Goal: Task Accomplishment & Management: Manage account settings

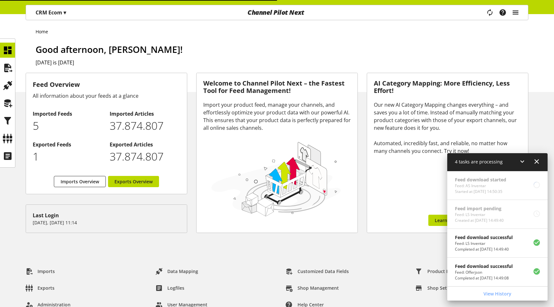
click at [519, 12] on icon "main navigation" at bounding box center [515, 13] width 8 height 12
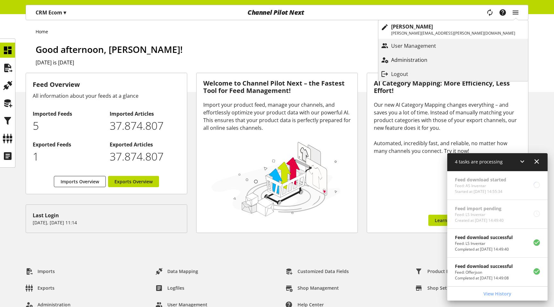
click at [440, 61] on p "Administration" at bounding box center [415, 60] width 49 height 8
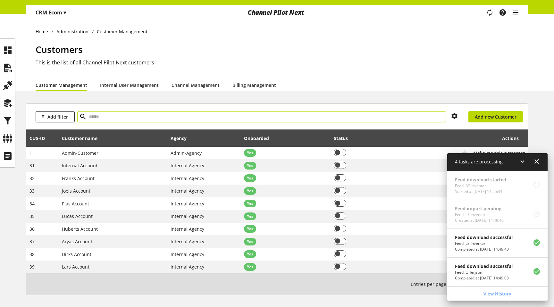
click at [153, 114] on input "text" at bounding box center [261, 116] width 368 height 11
type input "**"
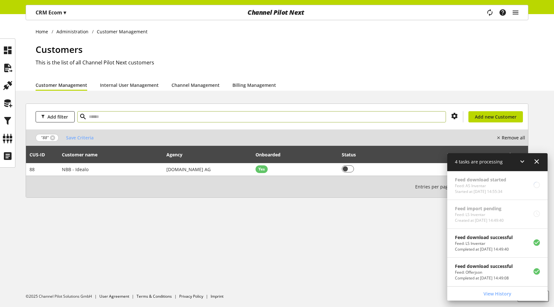
click at [536, 159] on icon at bounding box center [537, 162] width 8 height 12
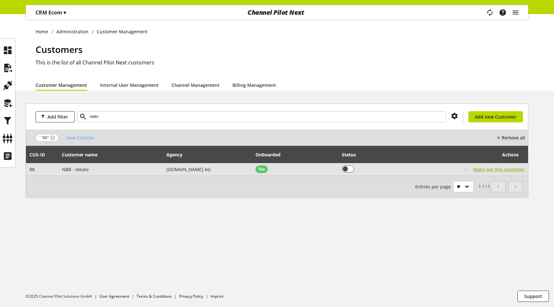
click at [515, 169] on span "Make me this customer" at bounding box center [499, 169] width 52 height 7
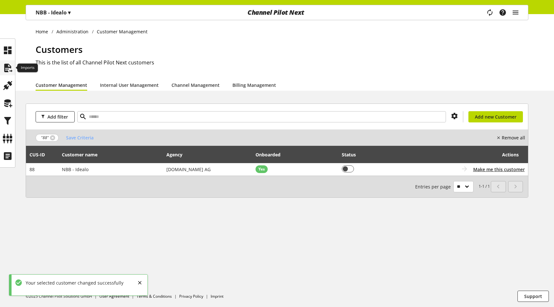
click at [8, 70] on icon at bounding box center [8, 68] width 10 height 13
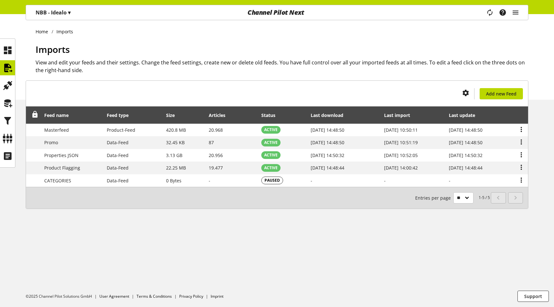
click at [71, 12] on div "NBB - Idealo ▾" at bounding box center [53, 13] width 50 height 12
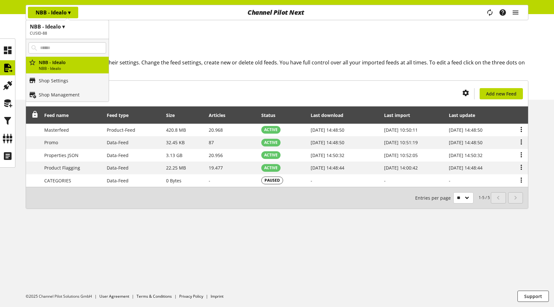
click at [212, 49] on h1 "Imports" at bounding box center [282, 49] width 492 height 13
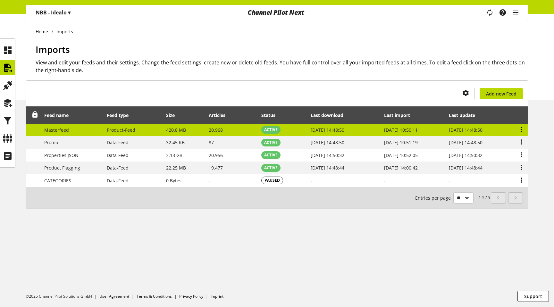
click at [518, 131] on icon at bounding box center [521, 130] width 8 height 12
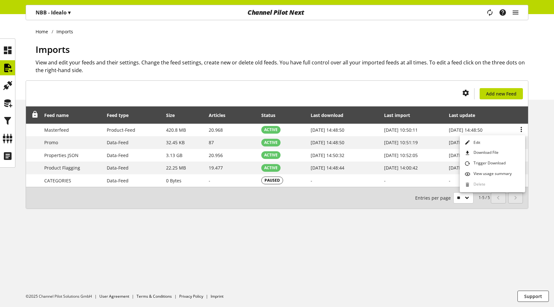
click at [540, 136] on div "You don't have permission to create an import feed. Add new Feed Feed name Feed…" at bounding box center [277, 152] width 554 height 144
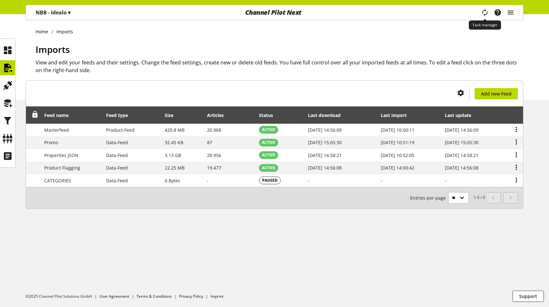
click at [485, 9] on icon "main navigation" at bounding box center [485, 12] width 12 height 14
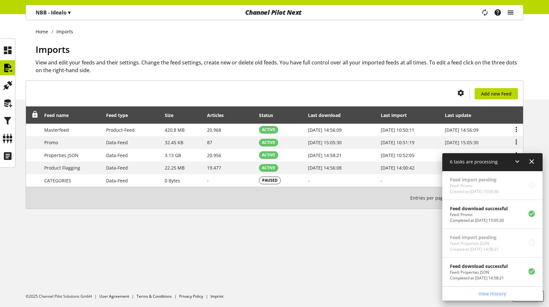
click at [511, 16] on icon "main navigation" at bounding box center [511, 13] width 8 height 12
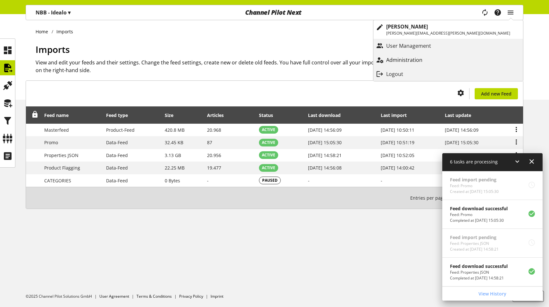
click at [435, 62] on p "Administration" at bounding box center [410, 60] width 49 height 8
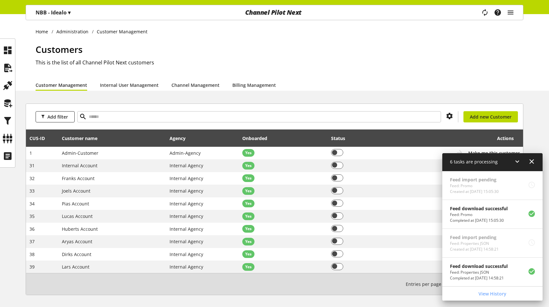
click at [185, 122] on div "Add filter You don't have permission to create a new customer Add new Customer" at bounding box center [274, 117] width 497 height 26
click at [178, 112] on input "text" at bounding box center [259, 116] width 364 height 11
type input "***"
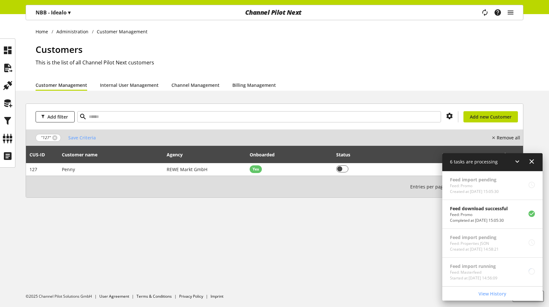
click at [529, 160] on icon at bounding box center [532, 162] width 8 height 12
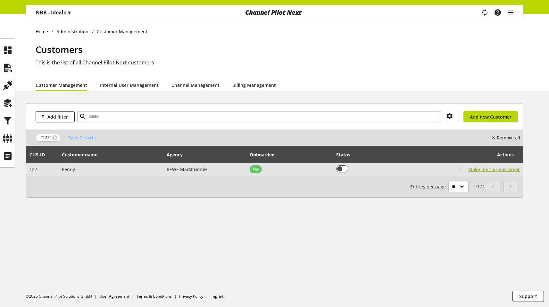
click at [508, 170] on span "Make me this customer" at bounding box center [494, 169] width 52 height 7
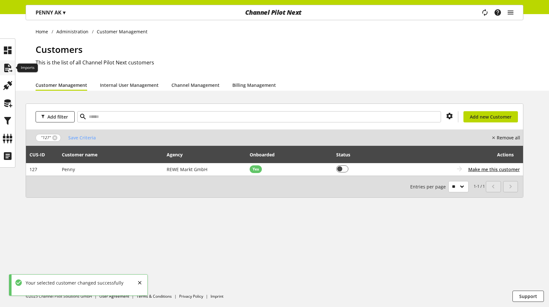
click at [9, 67] on icon at bounding box center [8, 68] width 10 height 13
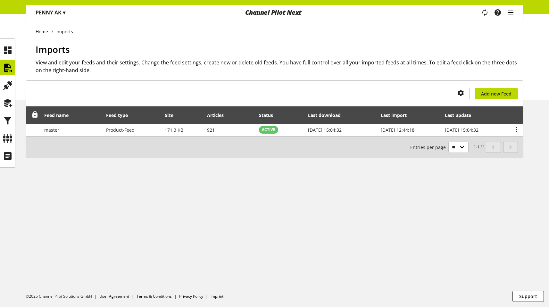
click at [509, 12] on icon "main navigation" at bounding box center [511, 13] width 8 height 12
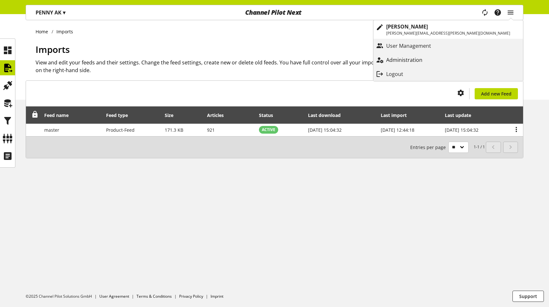
click at [481, 55] on link "Administration" at bounding box center [448, 60] width 150 height 12
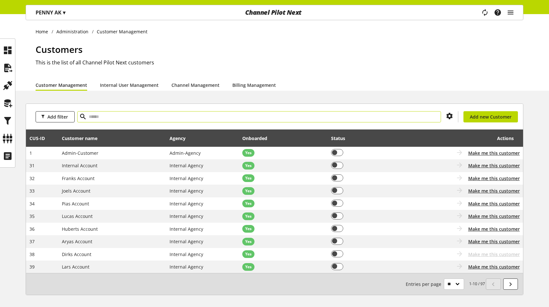
click at [277, 120] on input "text" at bounding box center [259, 116] width 364 height 11
type input "***"
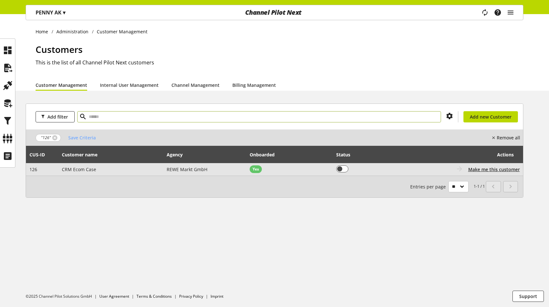
click at [502, 173] on div "Coming soon: Go to customer Customer is not onboarded Make me this customer" at bounding box center [461, 169] width 116 height 8
click at [499, 168] on span "Make me this customer" at bounding box center [494, 169] width 52 height 7
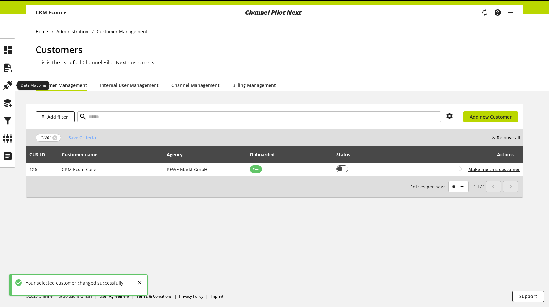
click at [9, 77] on ul at bounding box center [7, 103] width 15 height 121
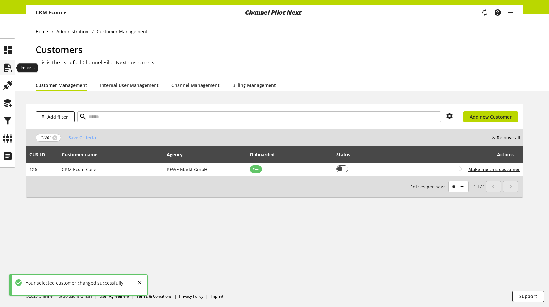
click at [10, 71] on icon at bounding box center [8, 68] width 10 height 13
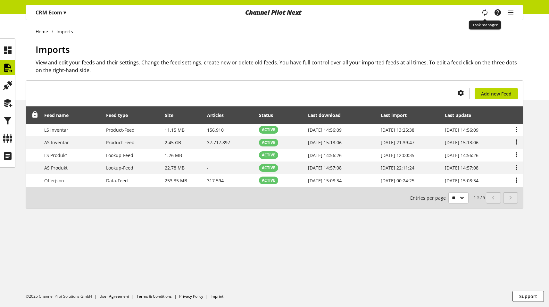
click at [487, 16] on icon "main navigation" at bounding box center [485, 12] width 14 height 13
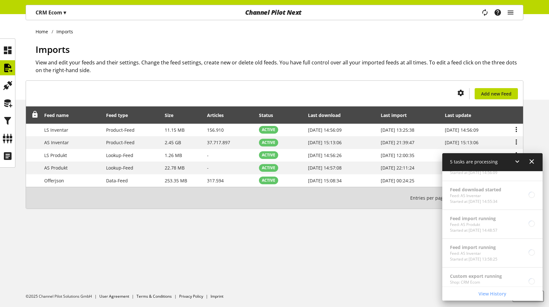
scroll to position [136, 0]
click at [52, 12] on p "CRM Ecom ▾" at bounding box center [51, 13] width 30 height 8
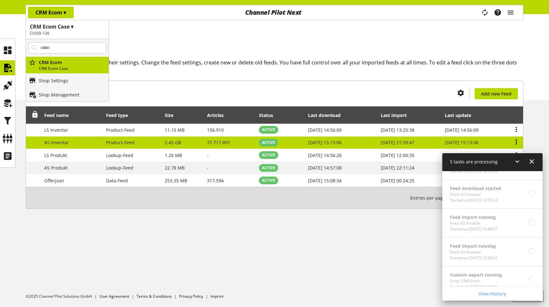
click at [517, 141] on icon at bounding box center [516, 142] width 8 height 12
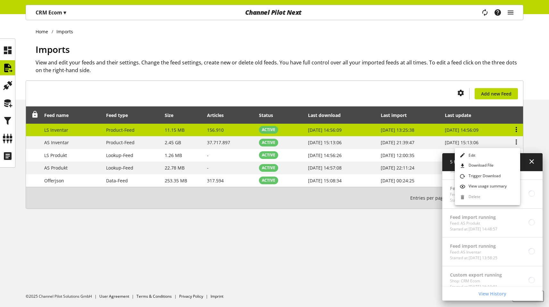
click at [515, 129] on icon at bounding box center [516, 130] width 8 height 12
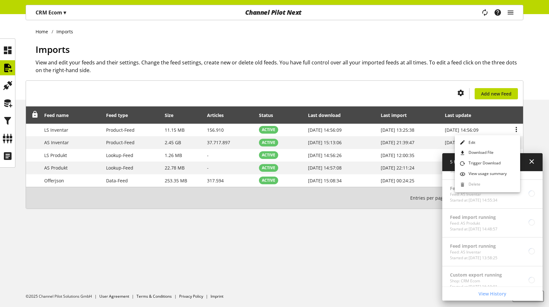
click at [533, 162] on icon at bounding box center [532, 162] width 8 height 12
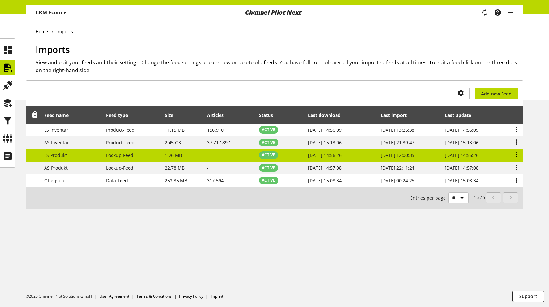
click at [518, 153] on icon at bounding box center [516, 155] width 8 height 12
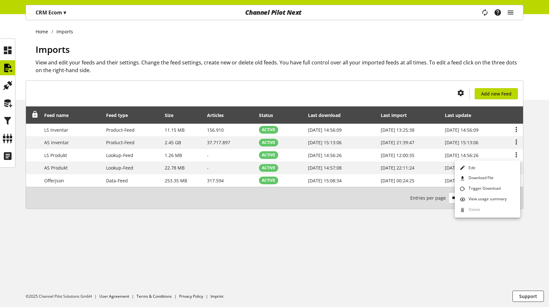
click at [534, 170] on div "You don't have permission to create an import feed. Add new Feed Feed name Feed…" at bounding box center [274, 152] width 549 height 144
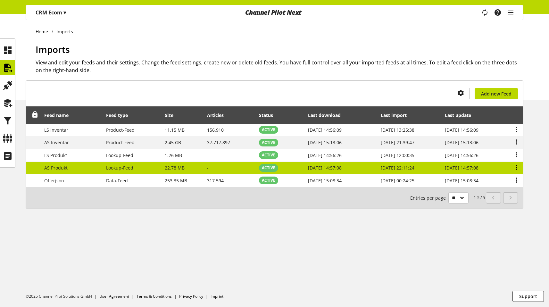
click at [515, 166] on icon at bounding box center [516, 167] width 8 height 12
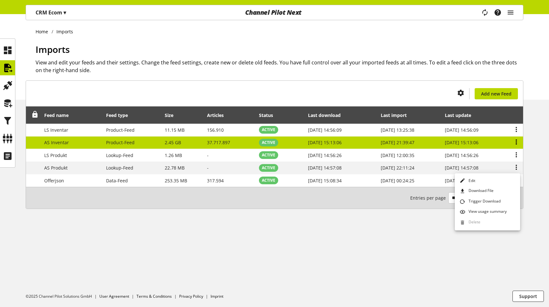
click at [515, 141] on icon at bounding box center [516, 142] width 8 height 12
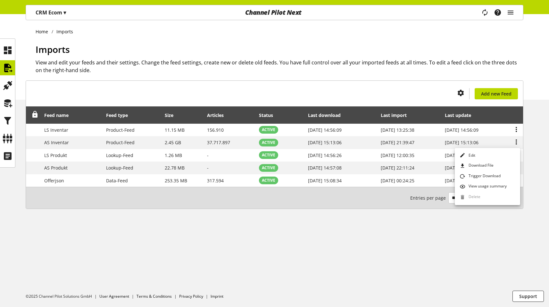
click at [46, 15] on p "CRM Ecom ▾" at bounding box center [51, 13] width 30 height 8
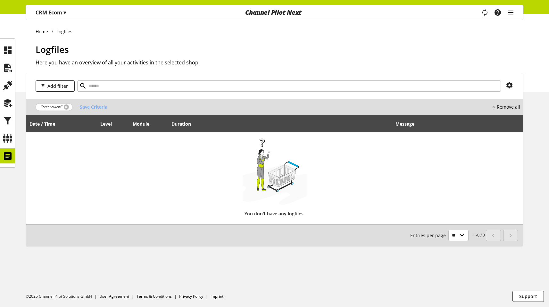
click at [66, 107] on link at bounding box center [66, 106] width 5 height 5
